Goal: Task Accomplishment & Management: Manage account settings

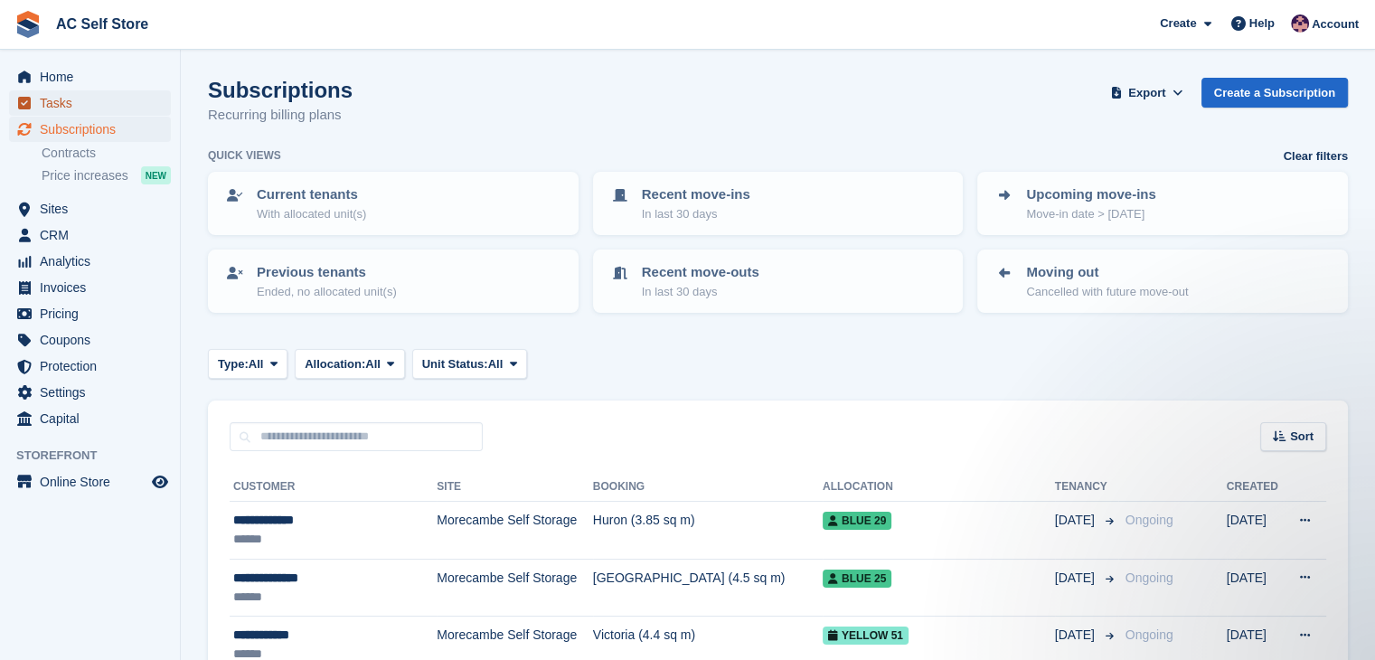
click at [84, 95] on span "Tasks" at bounding box center [94, 102] width 108 height 25
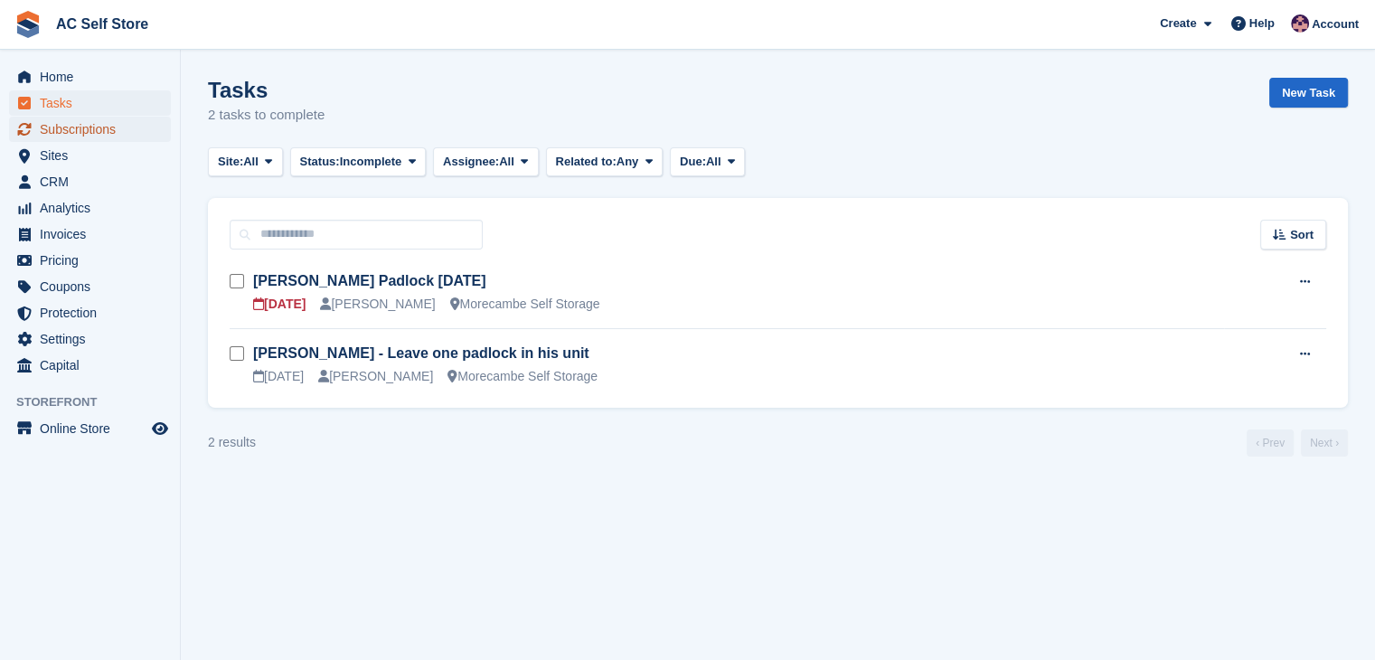
click at [108, 127] on span "Subscriptions" at bounding box center [94, 129] width 108 height 25
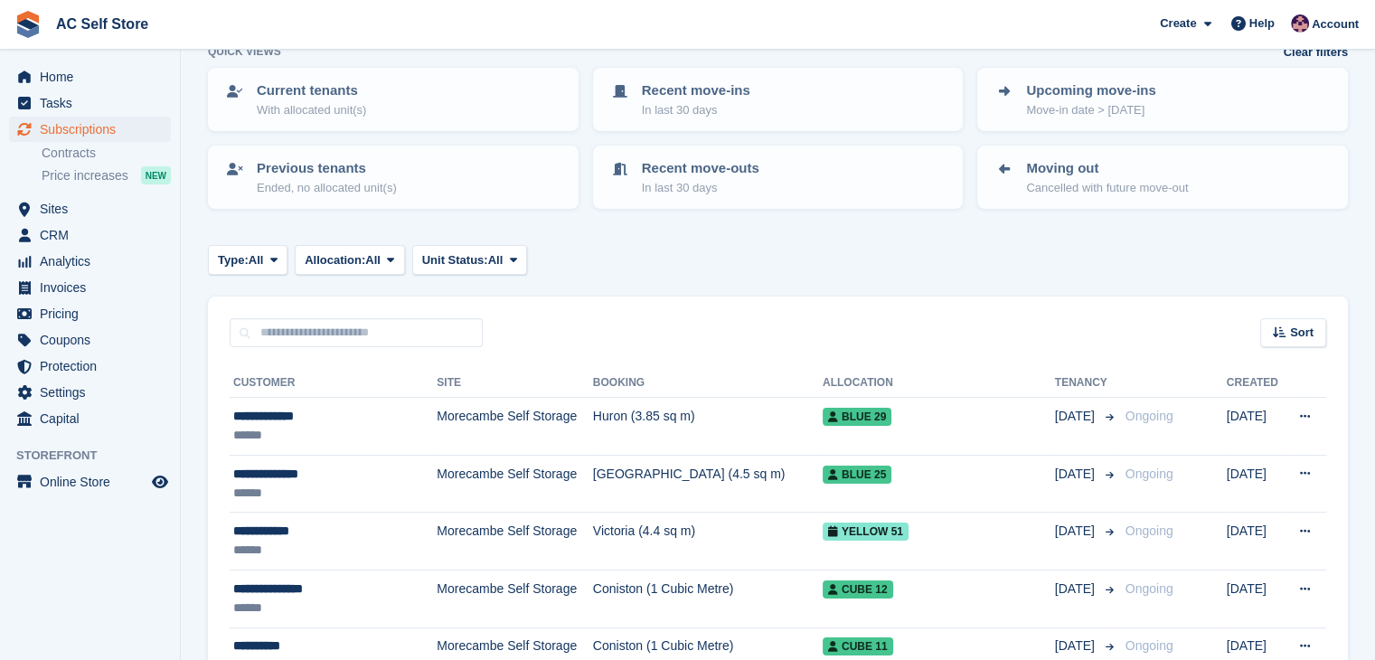
scroll to position [181, 0]
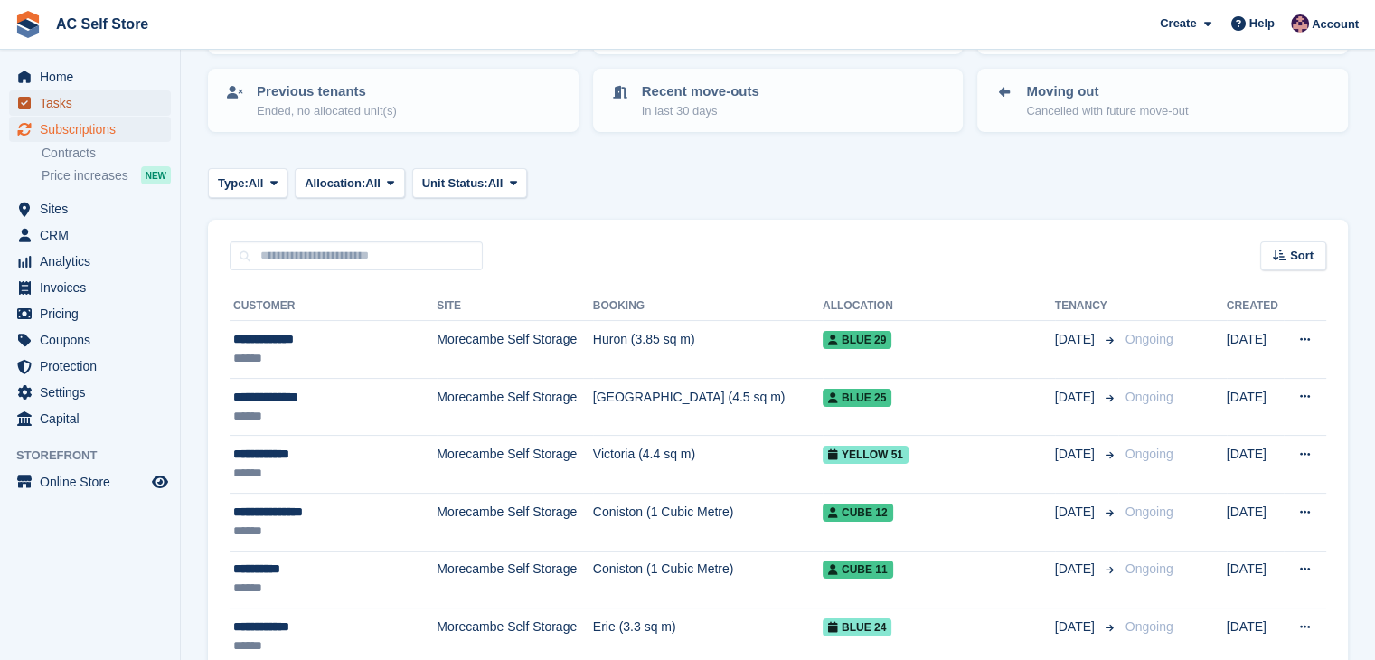
click at [114, 108] on span "Tasks" at bounding box center [94, 102] width 108 height 25
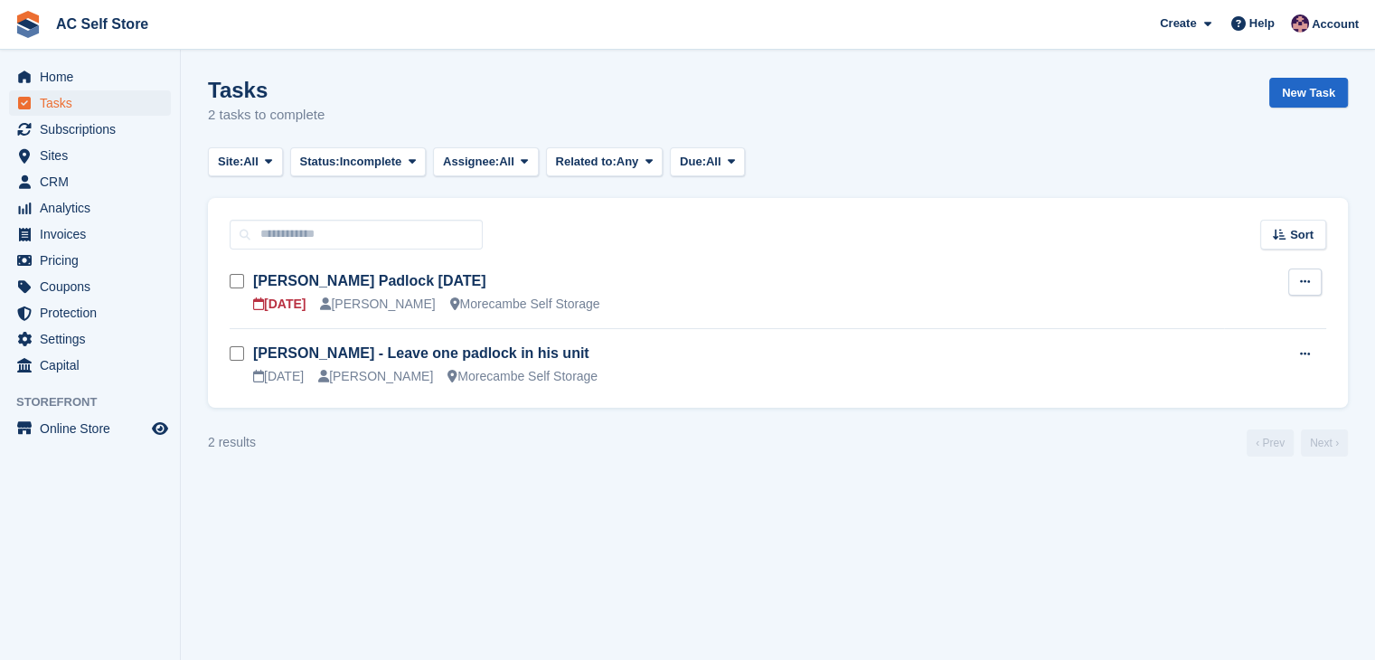
click at [1298, 280] on button at bounding box center [1304, 281] width 33 height 27
click at [1168, 311] on p "Edit task" at bounding box center [1234, 318] width 157 height 24
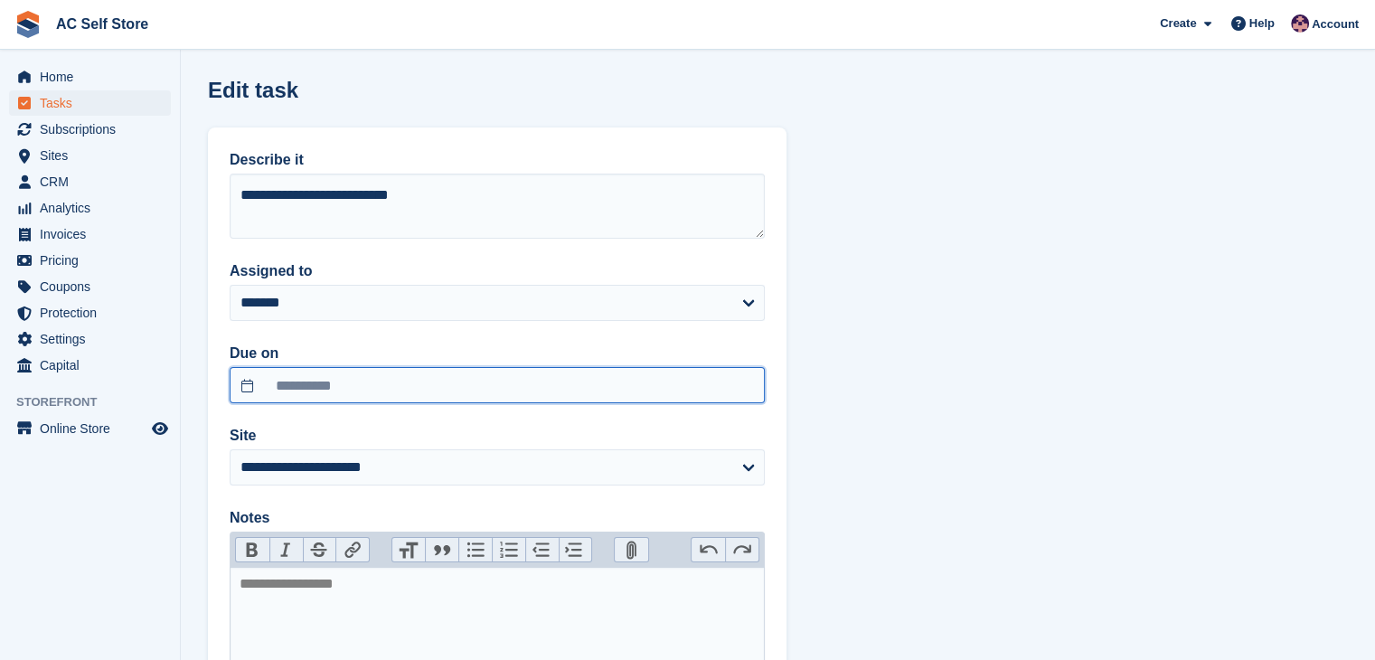
click at [280, 370] on input "**********" at bounding box center [497, 385] width 535 height 36
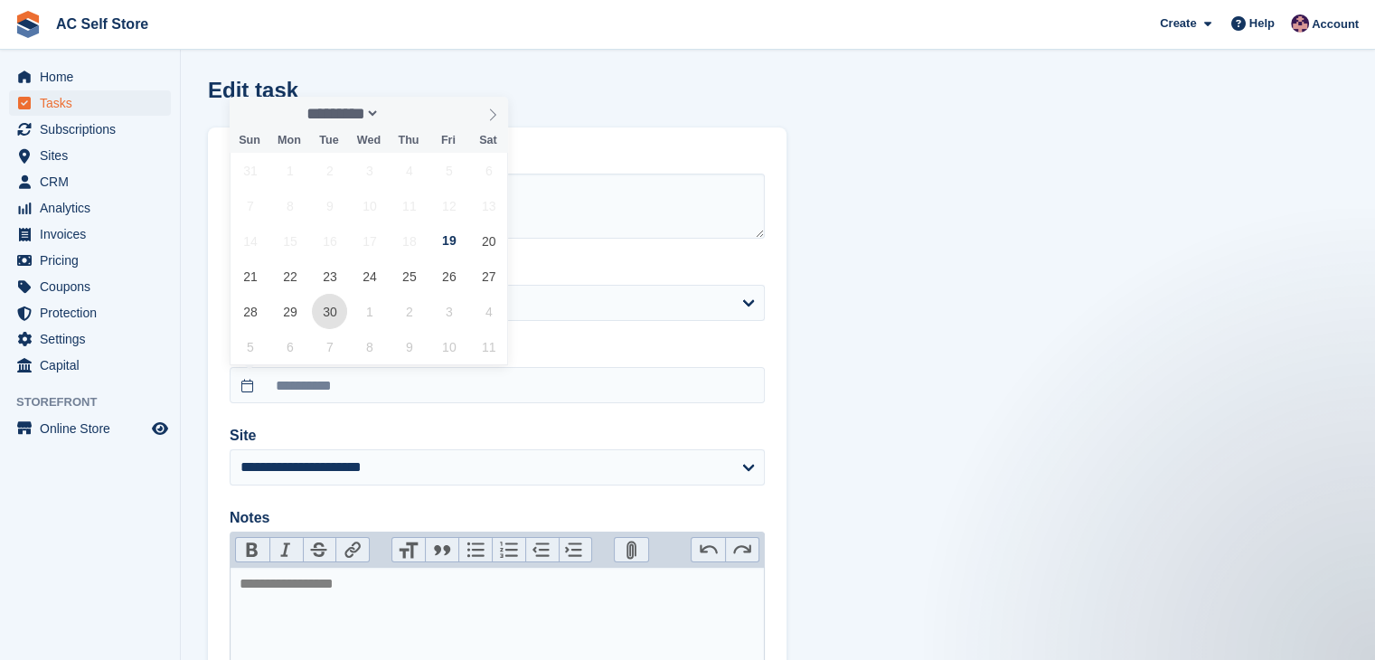
click at [339, 303] on span "30" at bounding box center [329, 311] width 35 height 35
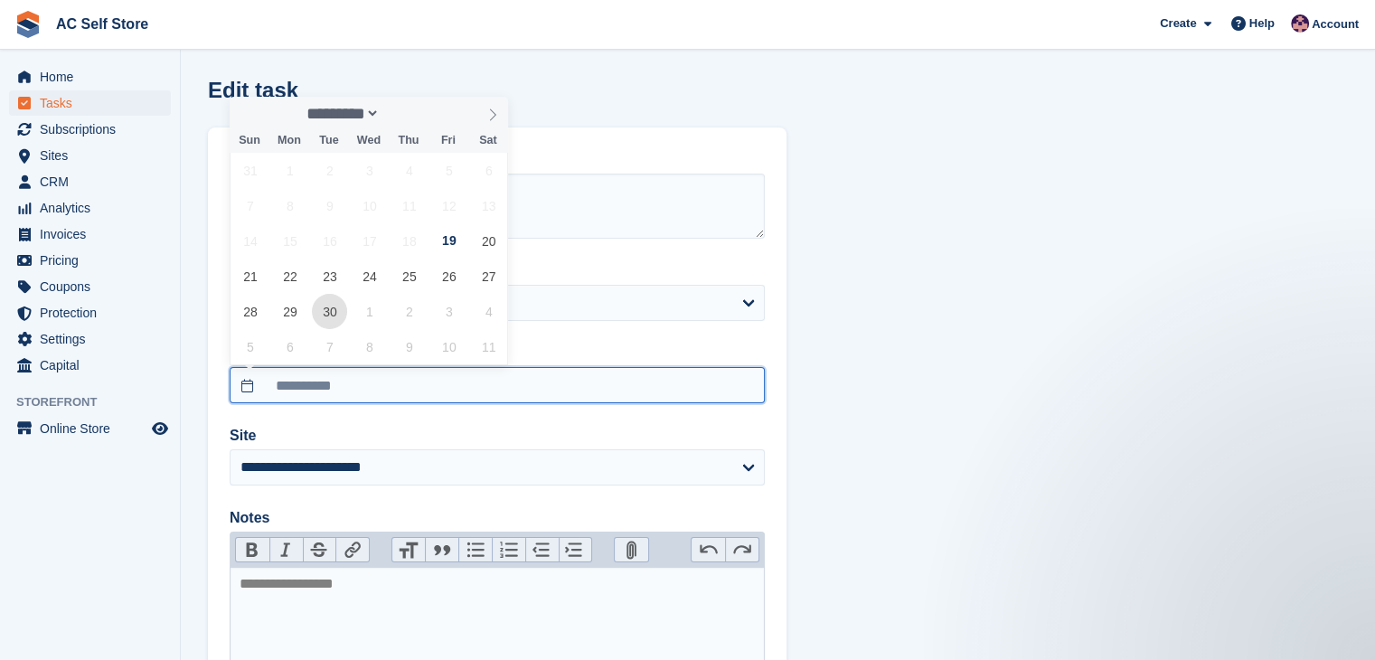
type input "**********"
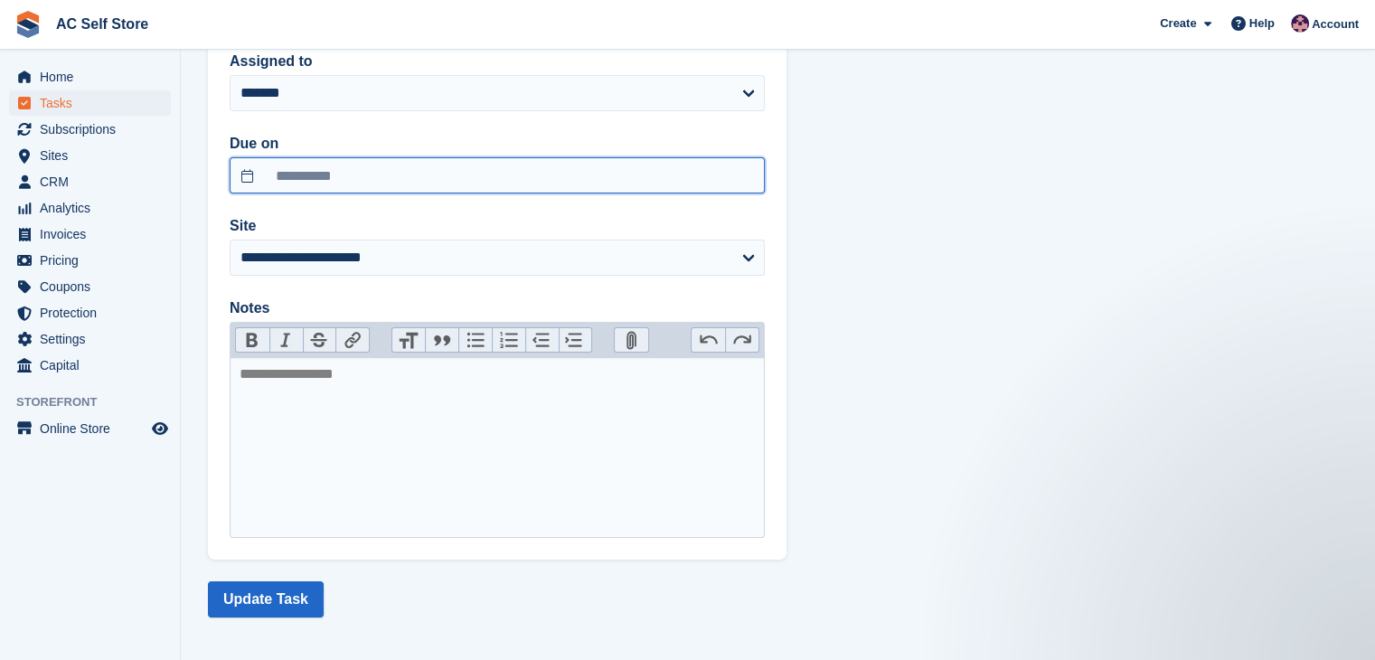
scroll to position [216, 0]
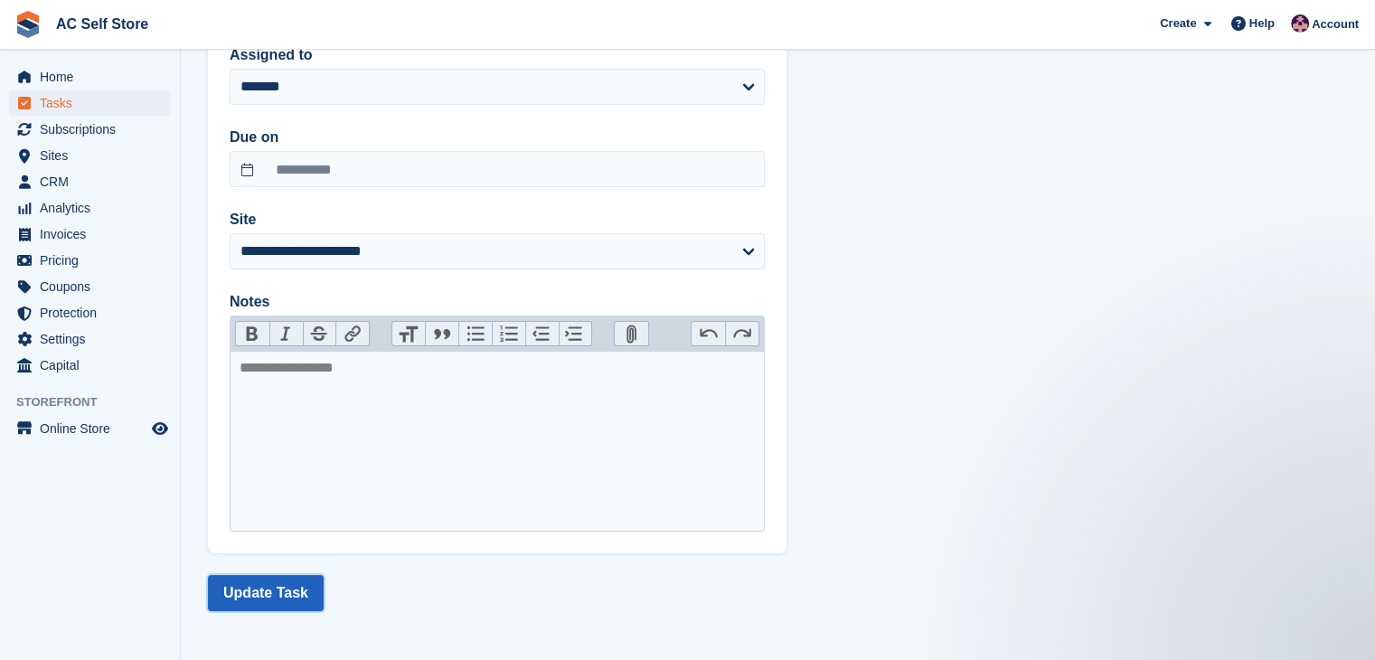
click at [300, 586] on button "Update Task" at bounding box center [266, 593] width 116 height 36
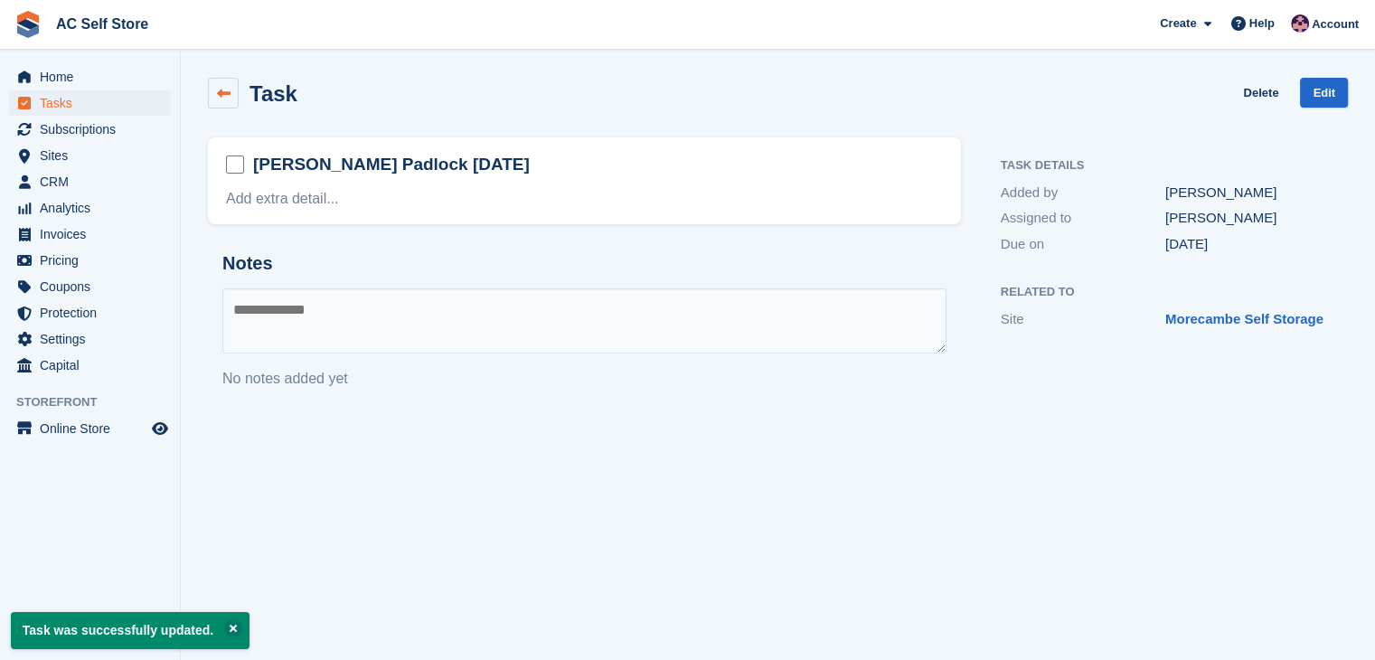
click at [231, 100] on link at bounding box center [223, 93] width 31 height 31
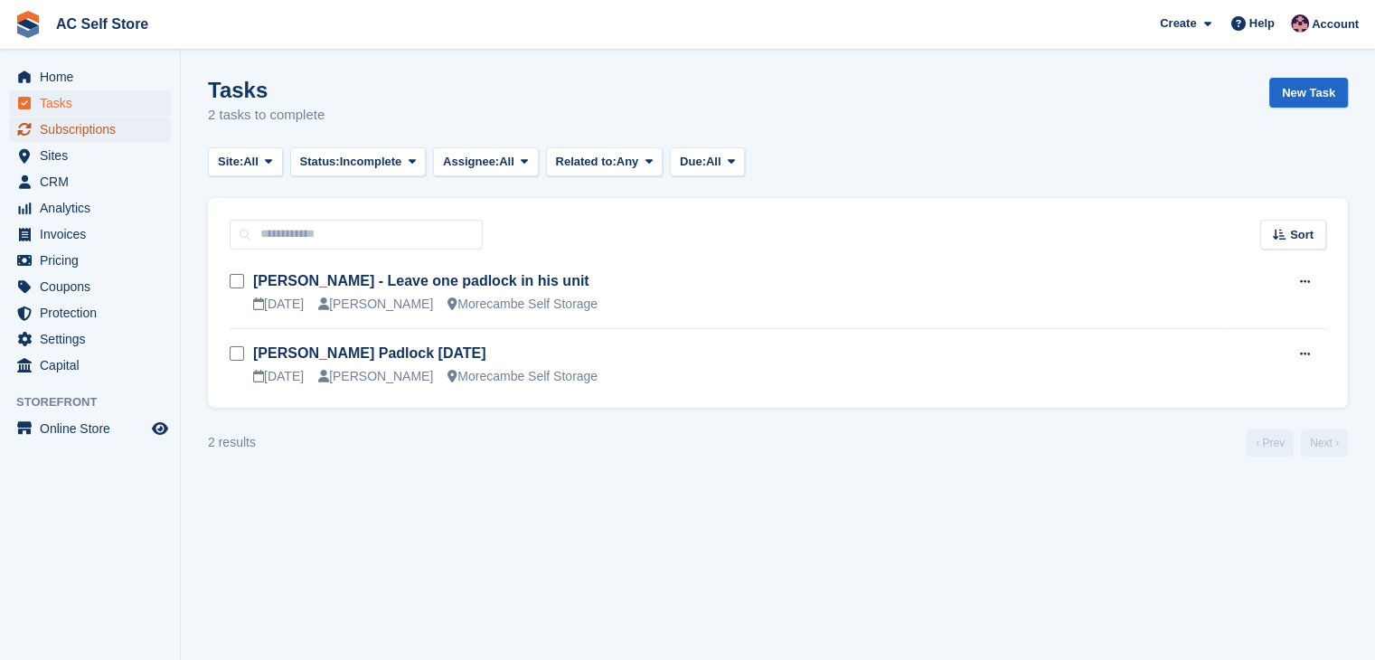
click at [112, 128] on span "Subscriptions" at bounding box center [94, 129] width 108 height 25
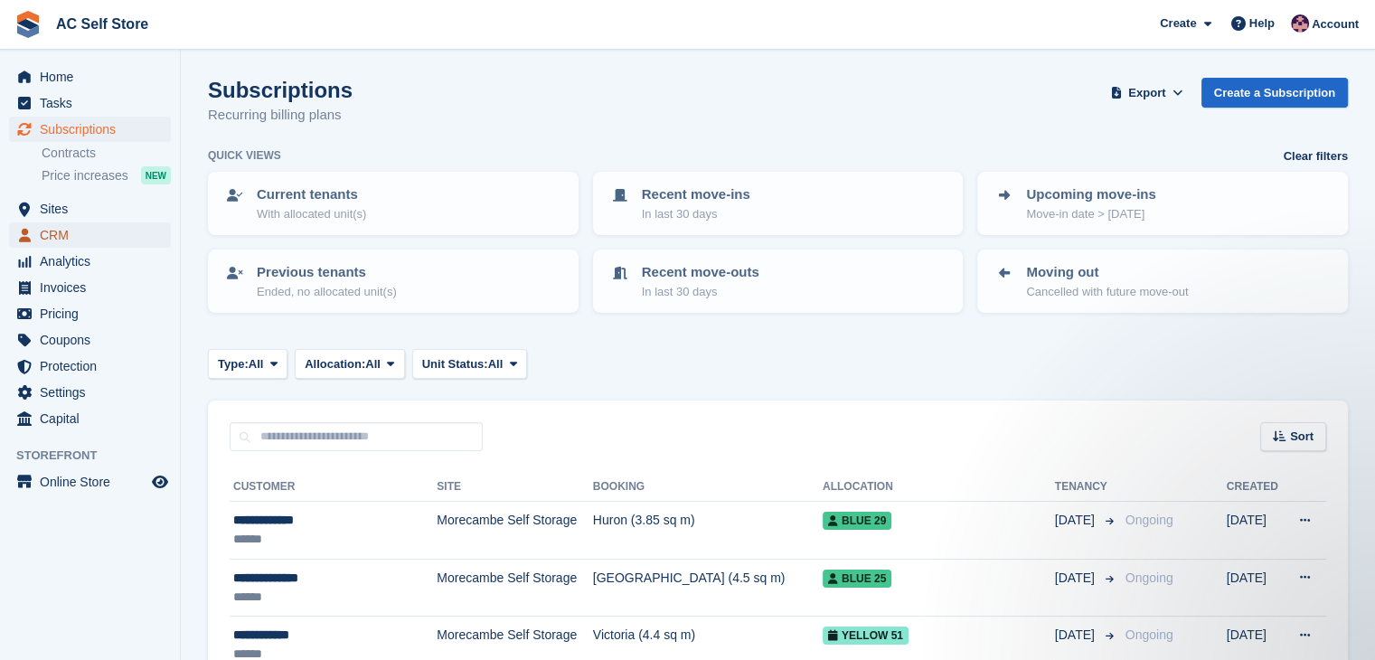
click at [127, 234] on span "CRM" at bounding box center [94, 234] width 108 height 25
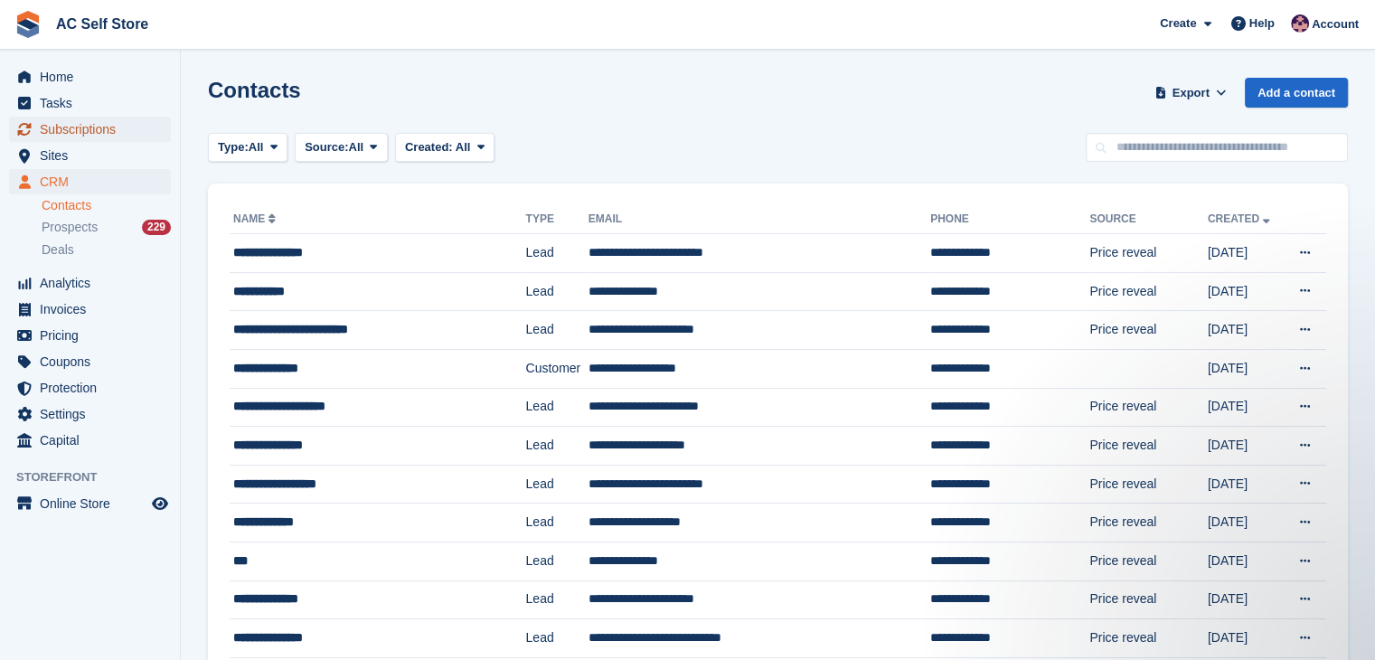
click at [122, 130] on span "Subscriptions" at bounding box center [94, 129] width 108 height 25
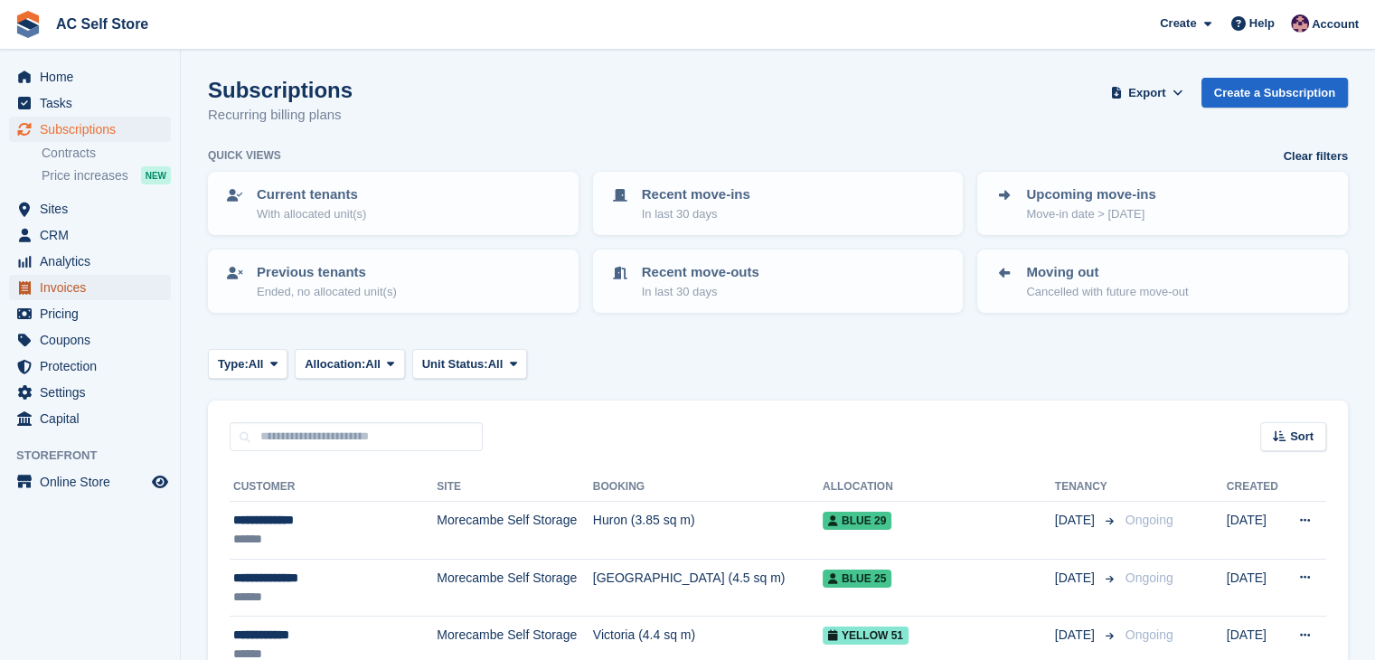
click at [100, 297] on span "Invoices" at bounding box center [94, 287] width 108 height 25
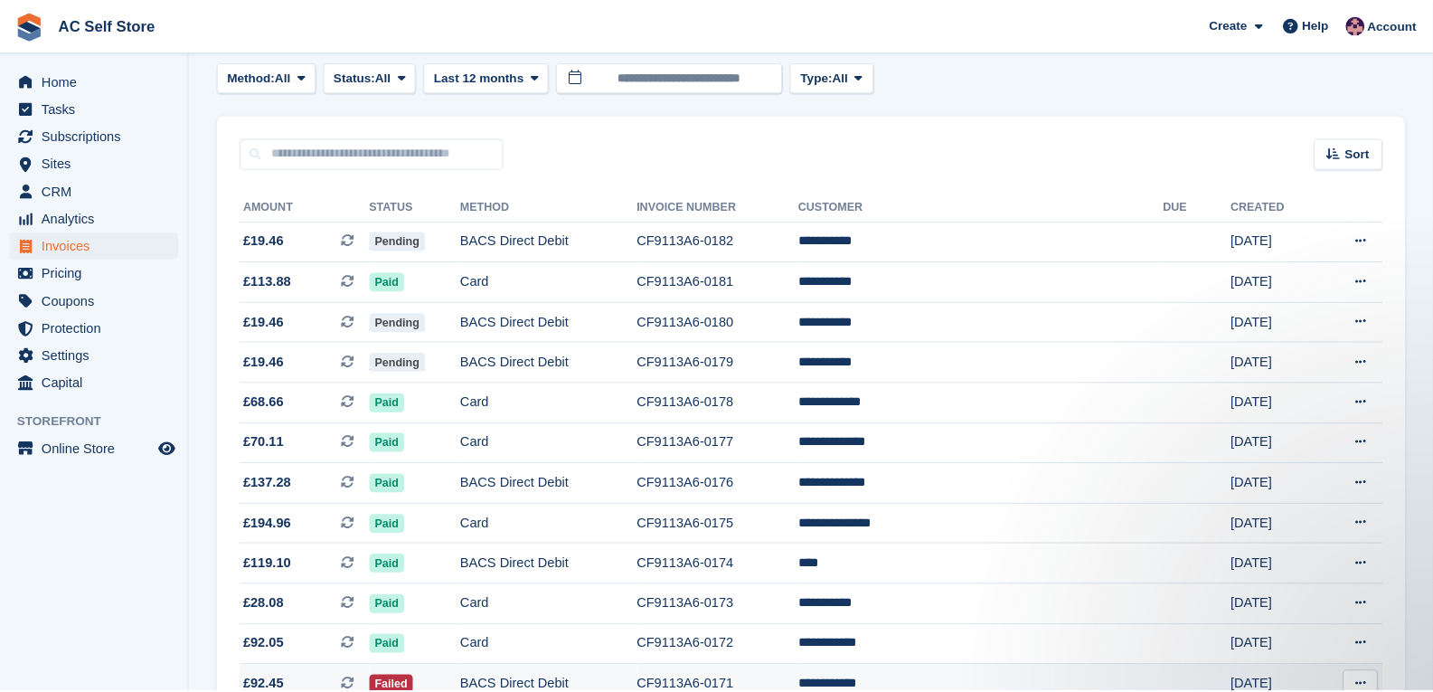
scroll to position [92, 0]
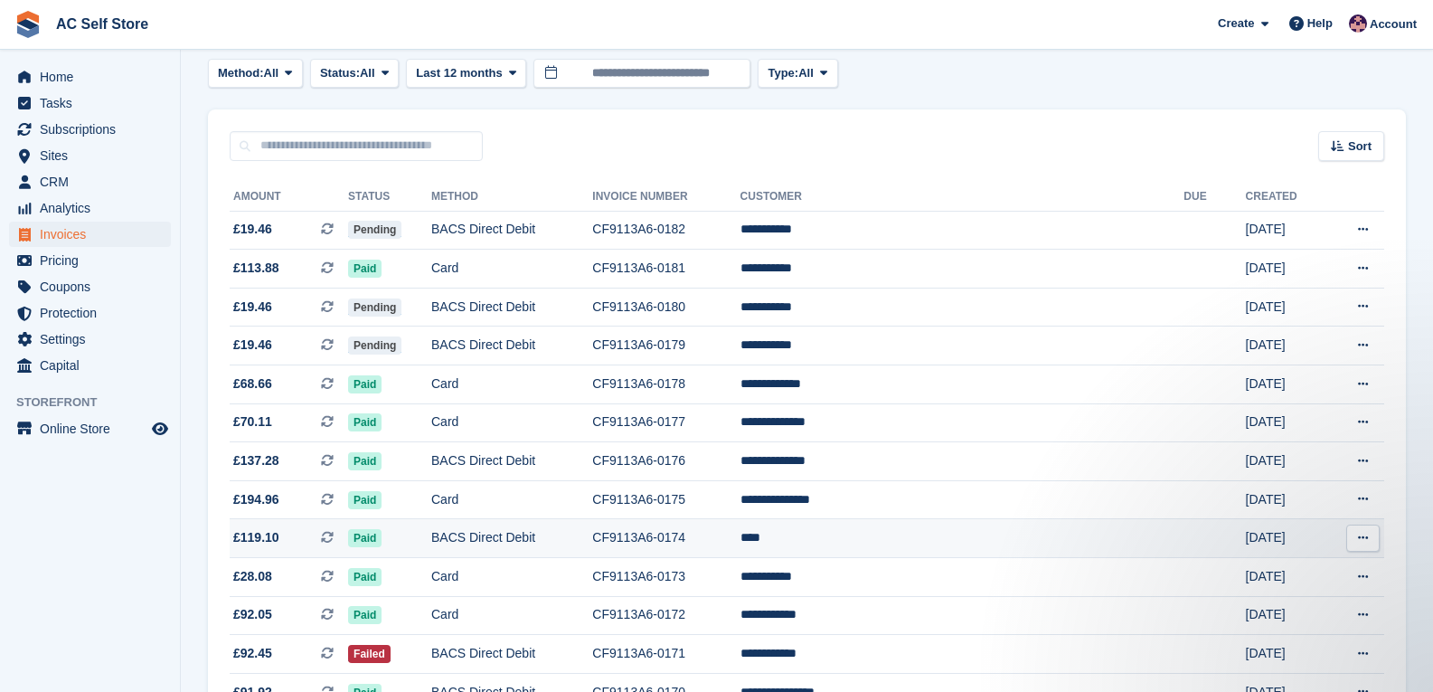
drag, startPoint x: 1372, startPoint y: 532, endPoint x: 1351, endPoint y: 545, distance: 24.8
click at [1372, 532] on button at bounding box center [1362, 537] width 33 height 27
click at [1290, 569] on p "Download PDF" at bounding box center [1292, 573] width 157 height 24
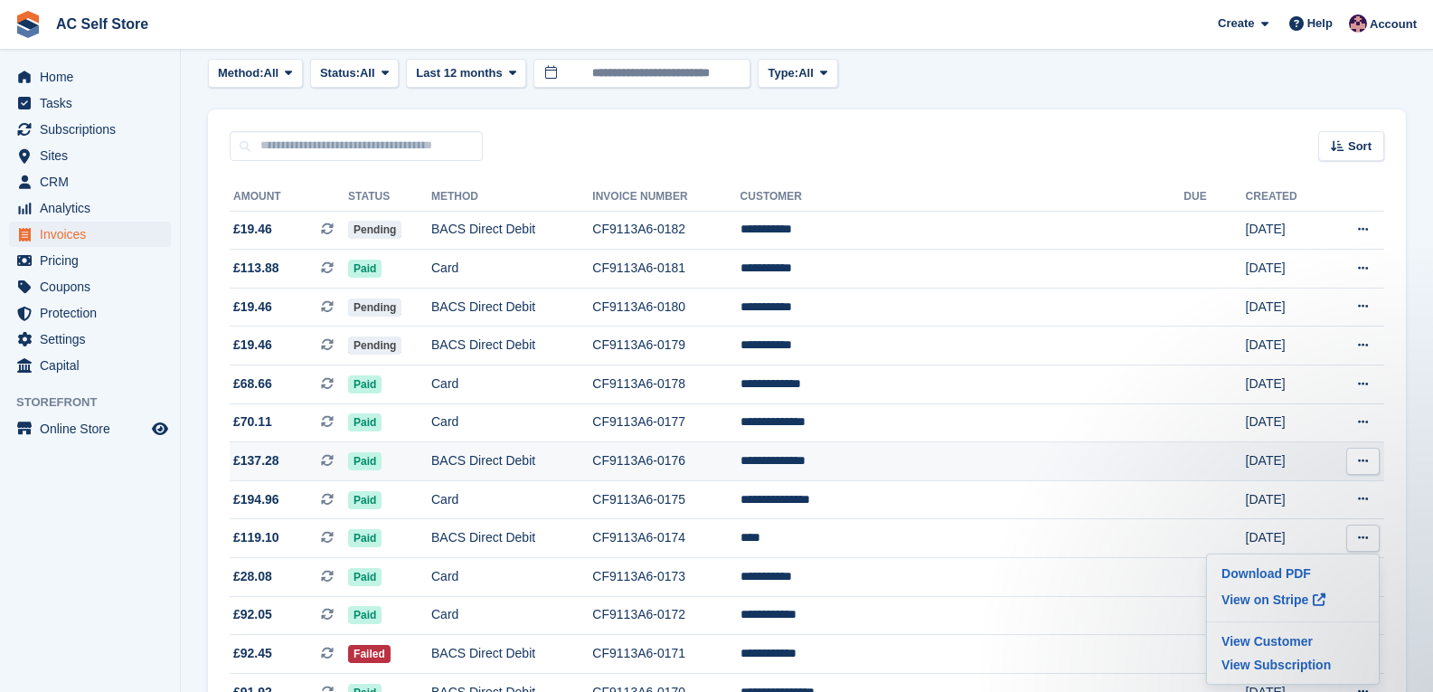
click at [1360, 459] on icon at bounding box center [1363, 461] width 10 height 12
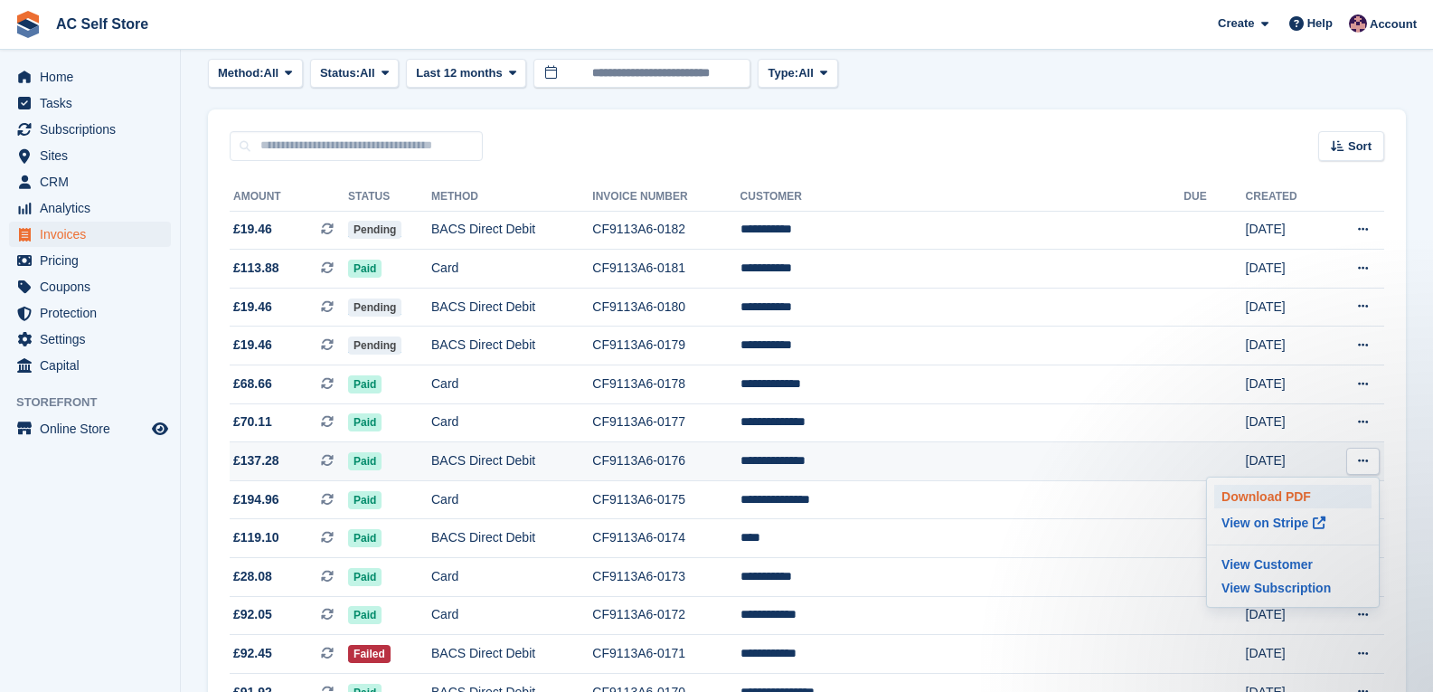
click at [1297, 491] on p "Download PDF" at bounding box center [1292, 497] width 157 height 24
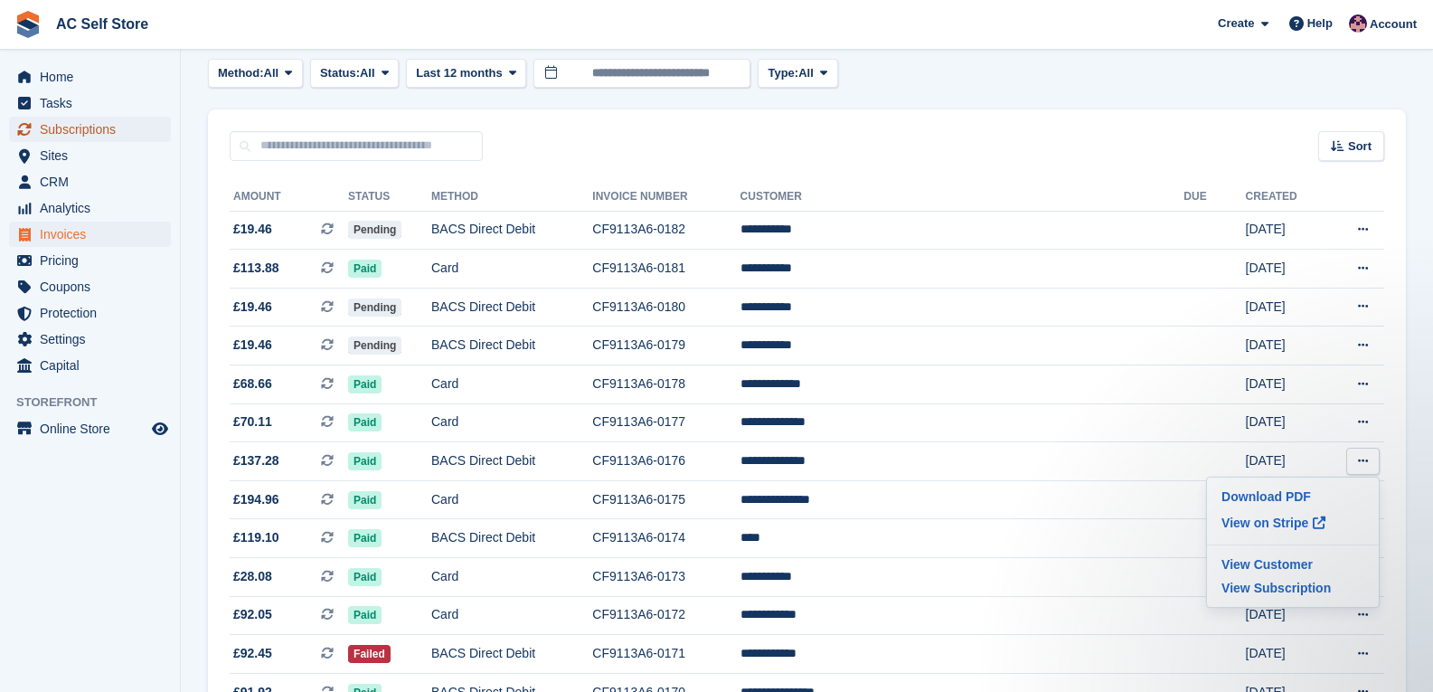
drag, startPoint x: 71, startPoint y: 118, endPoint x: 89, endPoint y: 121, distance: 19.3
click at [71, 118] on span "Subscriptions" at bounding box center [94, 129] width 108 height 25
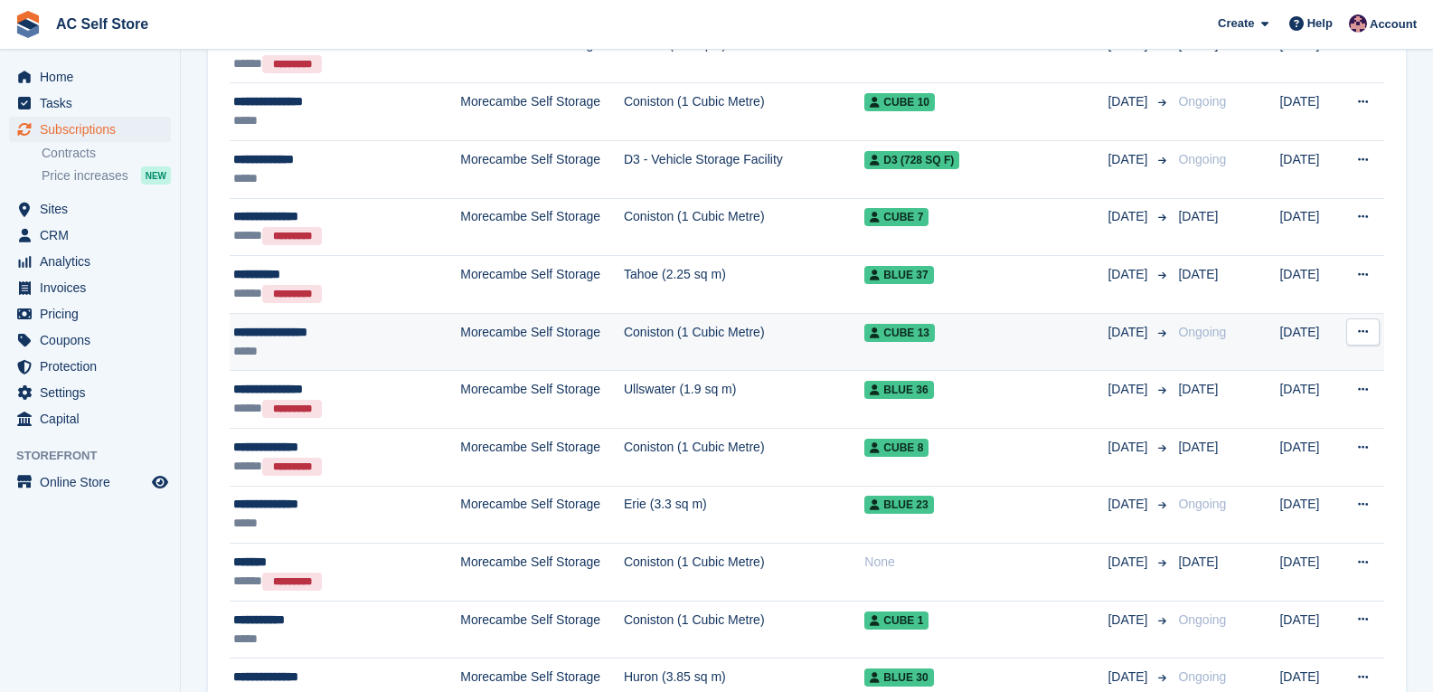
scroll to position [2260, 0]
